Goal: Information Seeking & Learning: Understand process/instructions

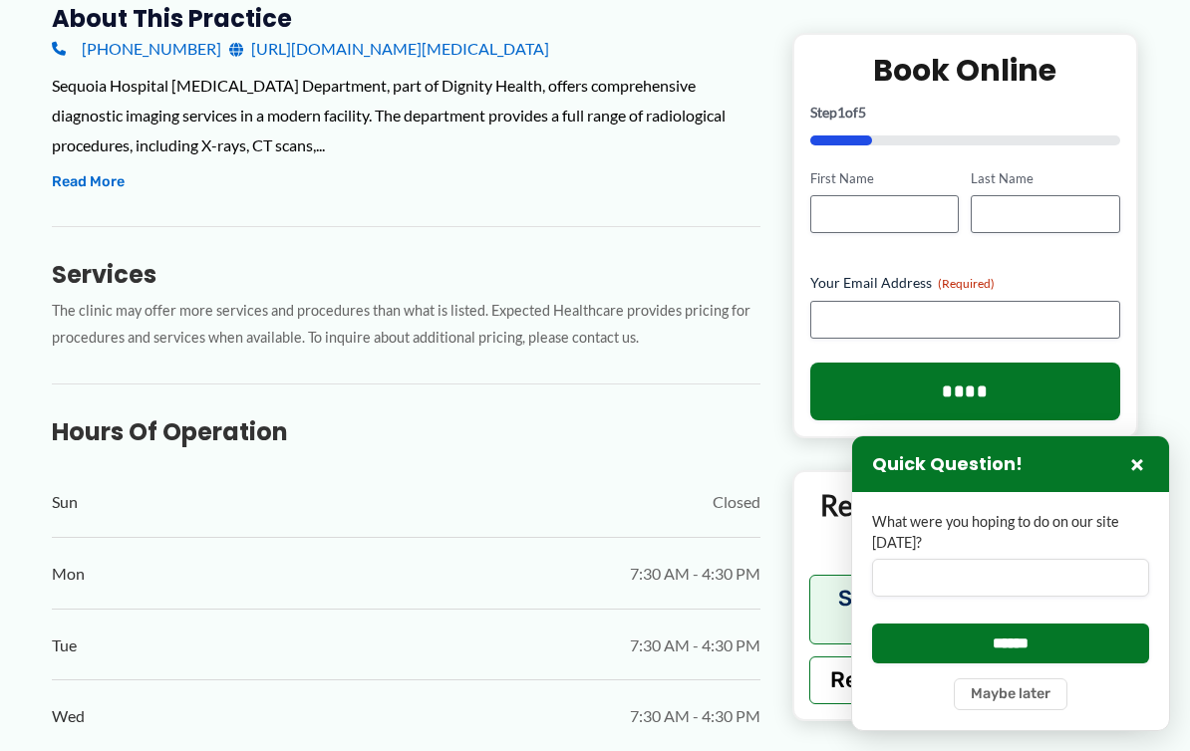
scroll to position [720, 0]
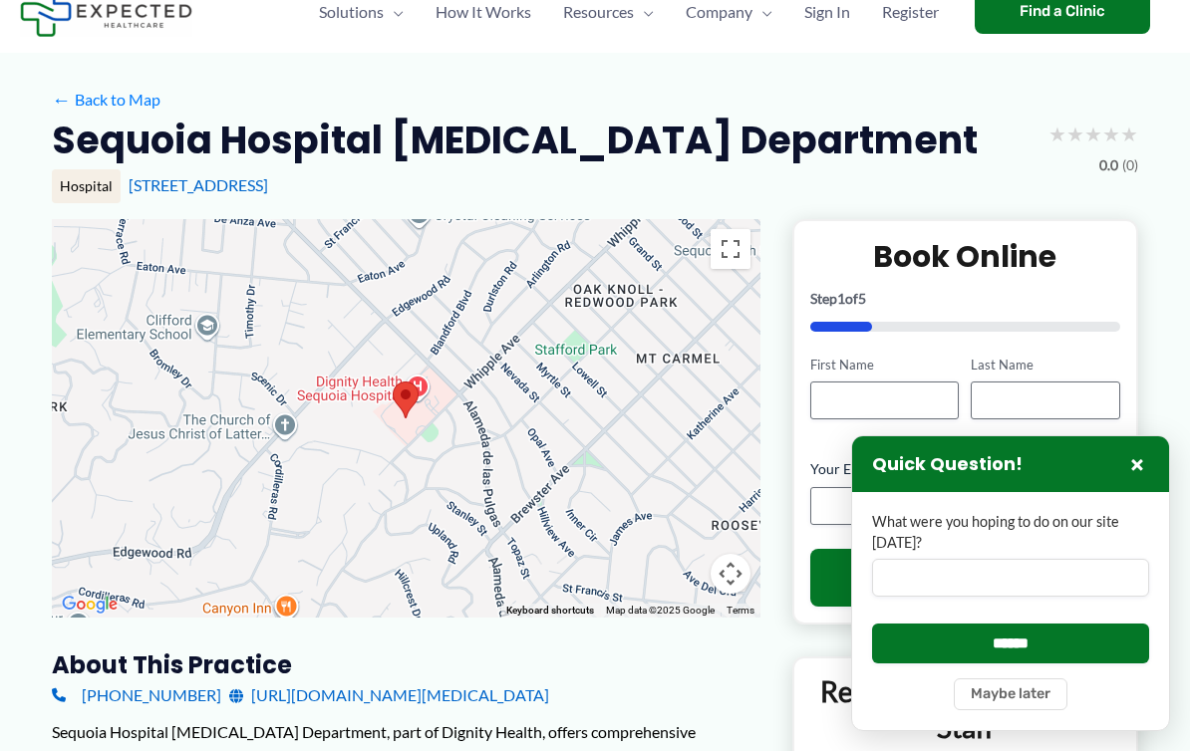
scroll to position [0, 0]
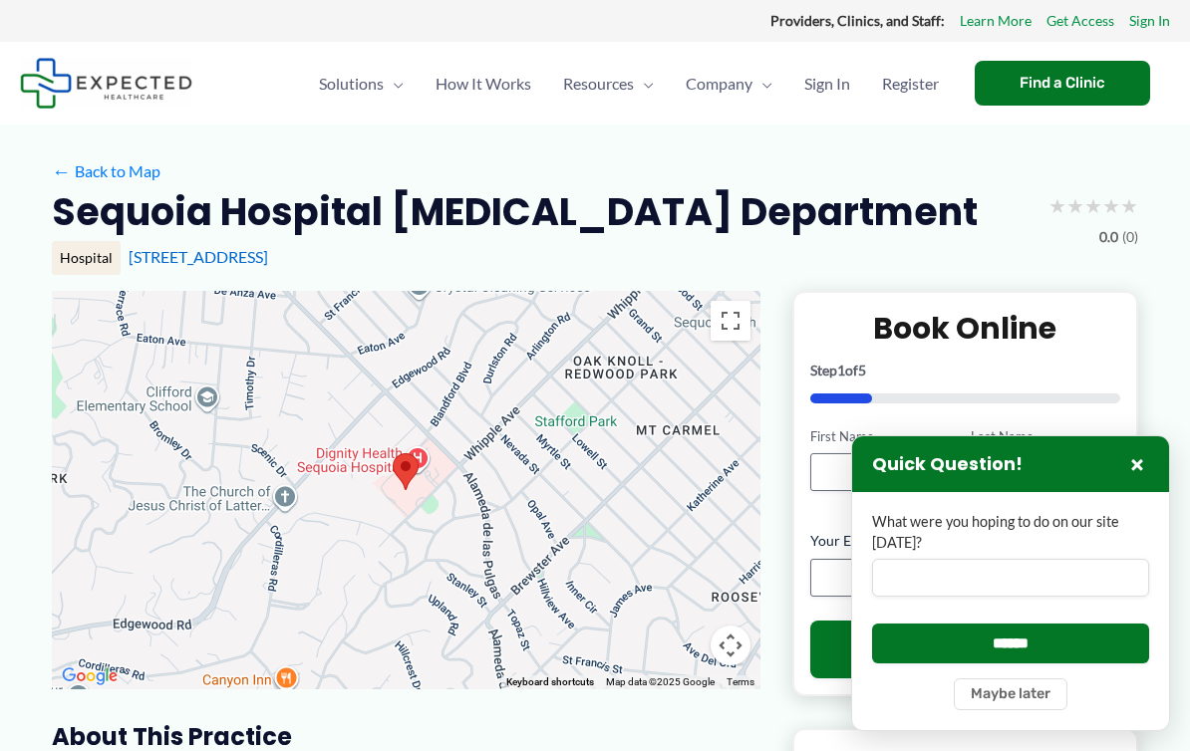
click at [1148, 456] on button "×" at bounding box center [1137, 464] width 24 height 24
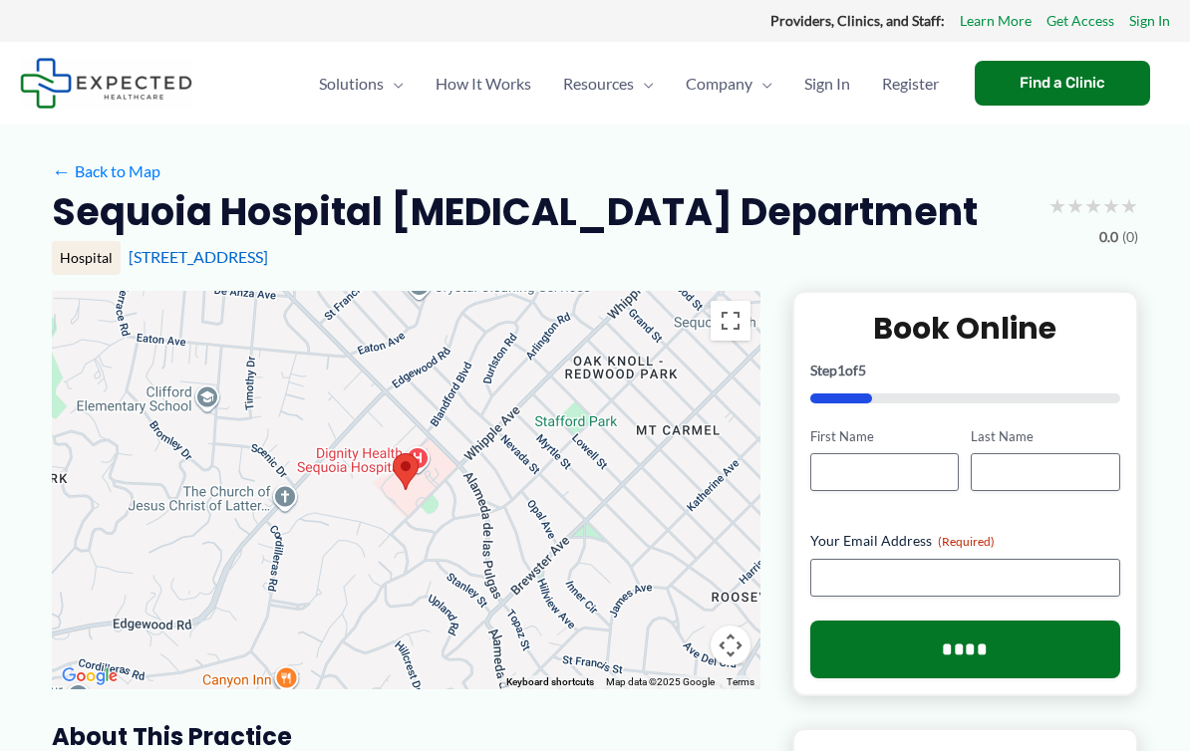
click at [477, 81] on span "How It Works" at bounding box center [483, 84] width 96 height 70
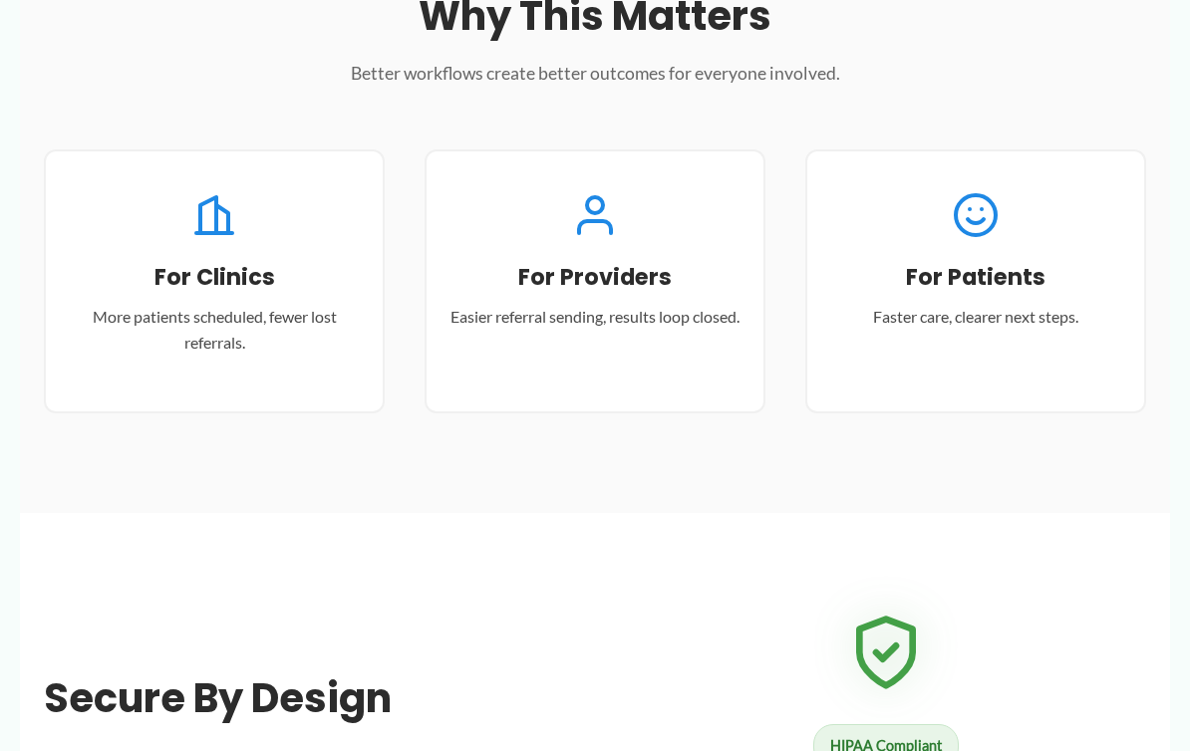
scroll to position [2164, 0]
click at [997, 293] on h3 "For Patients" at bounding box center [975, 278] width 289 height 29
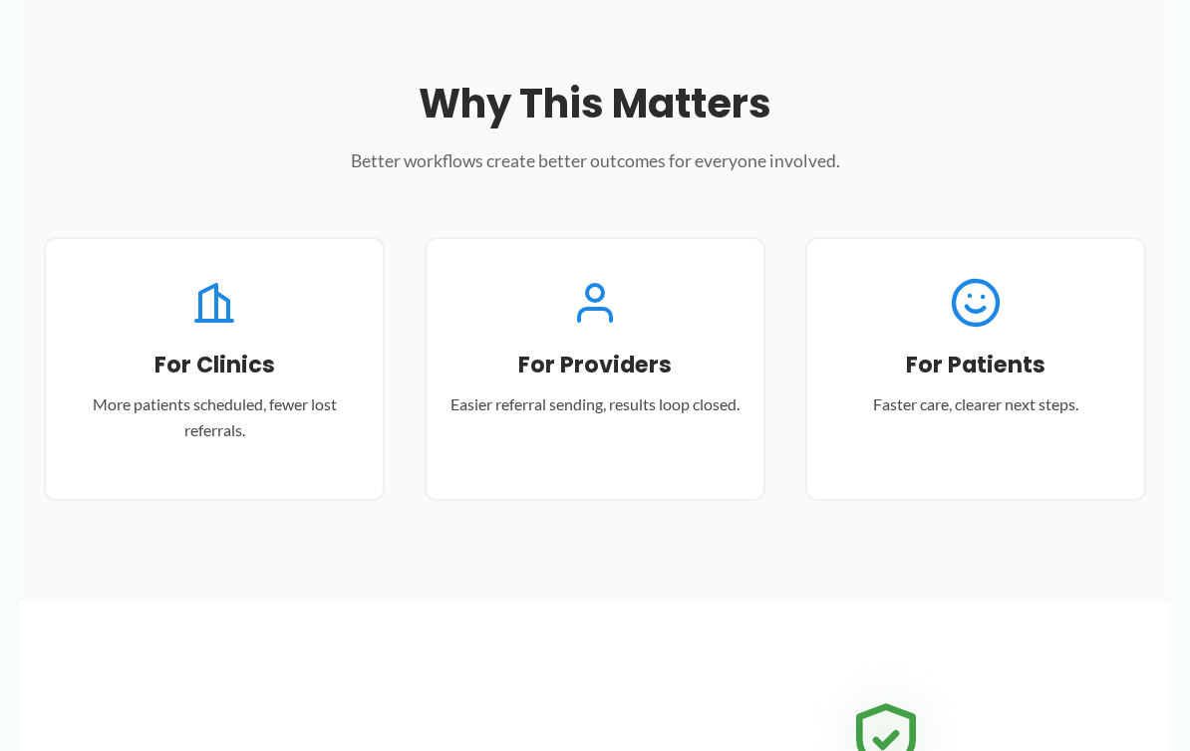
scroll to position [2049, 0]
